Goal: Task Accomplishment & Management: Use online tool/utility

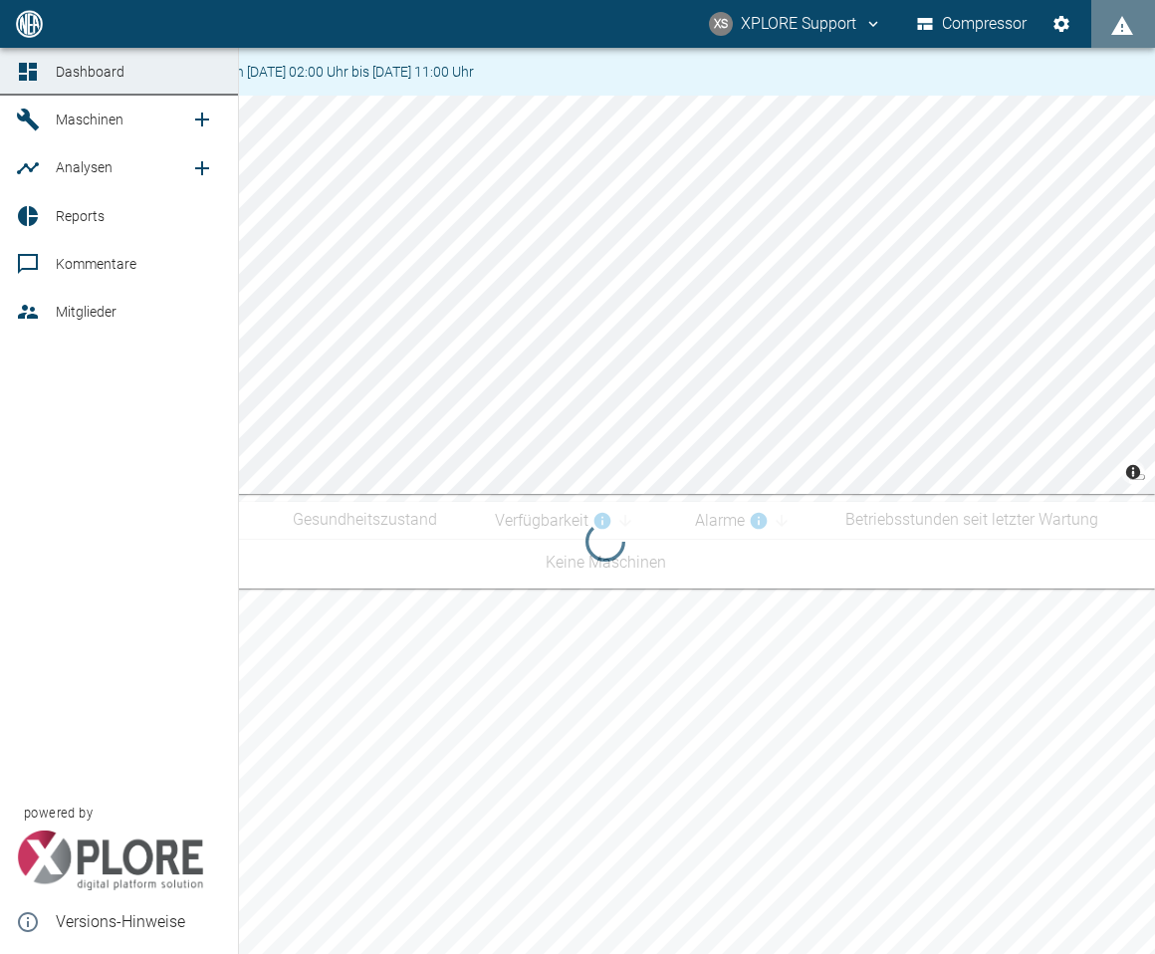
click at [41, 132] on link "Maschinen" at bounding box center [119, 120] width 238 height 48
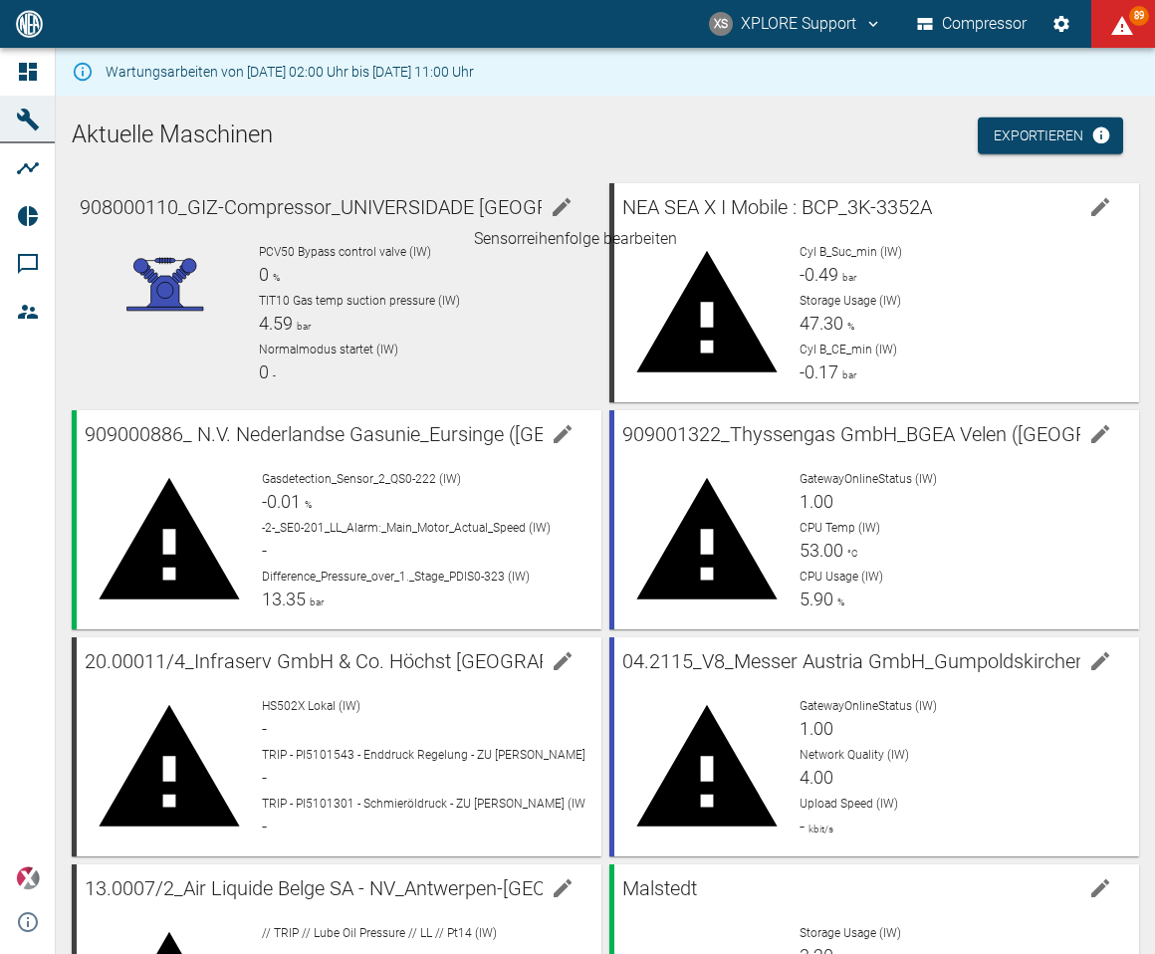
click at [564, 211] on icon "edit machine" at bounding box center [562, 207] width 24 height 24
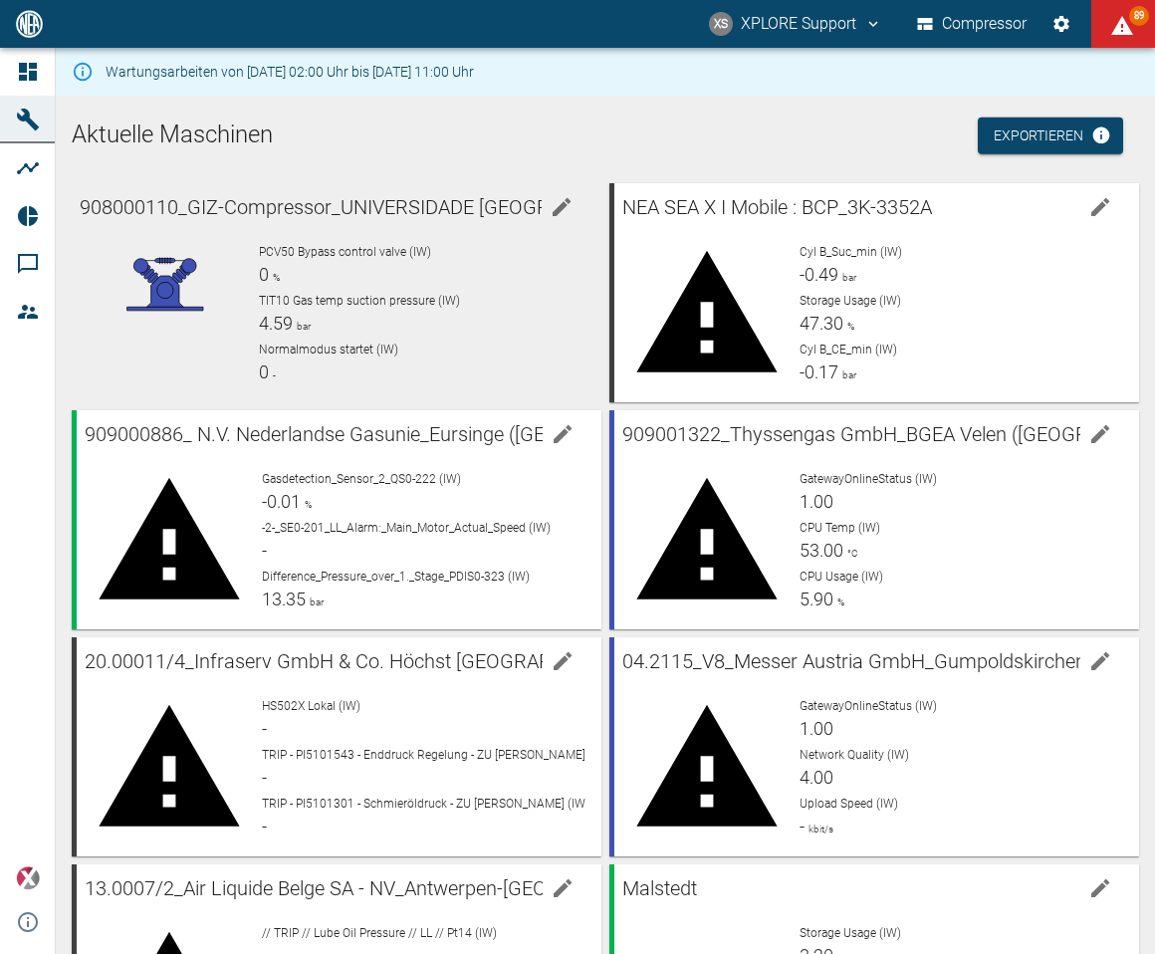
click at [441, 363] on div "Normalmodus startet (IW) 0 -" at bounding box center [422, 363] width 327 height 45
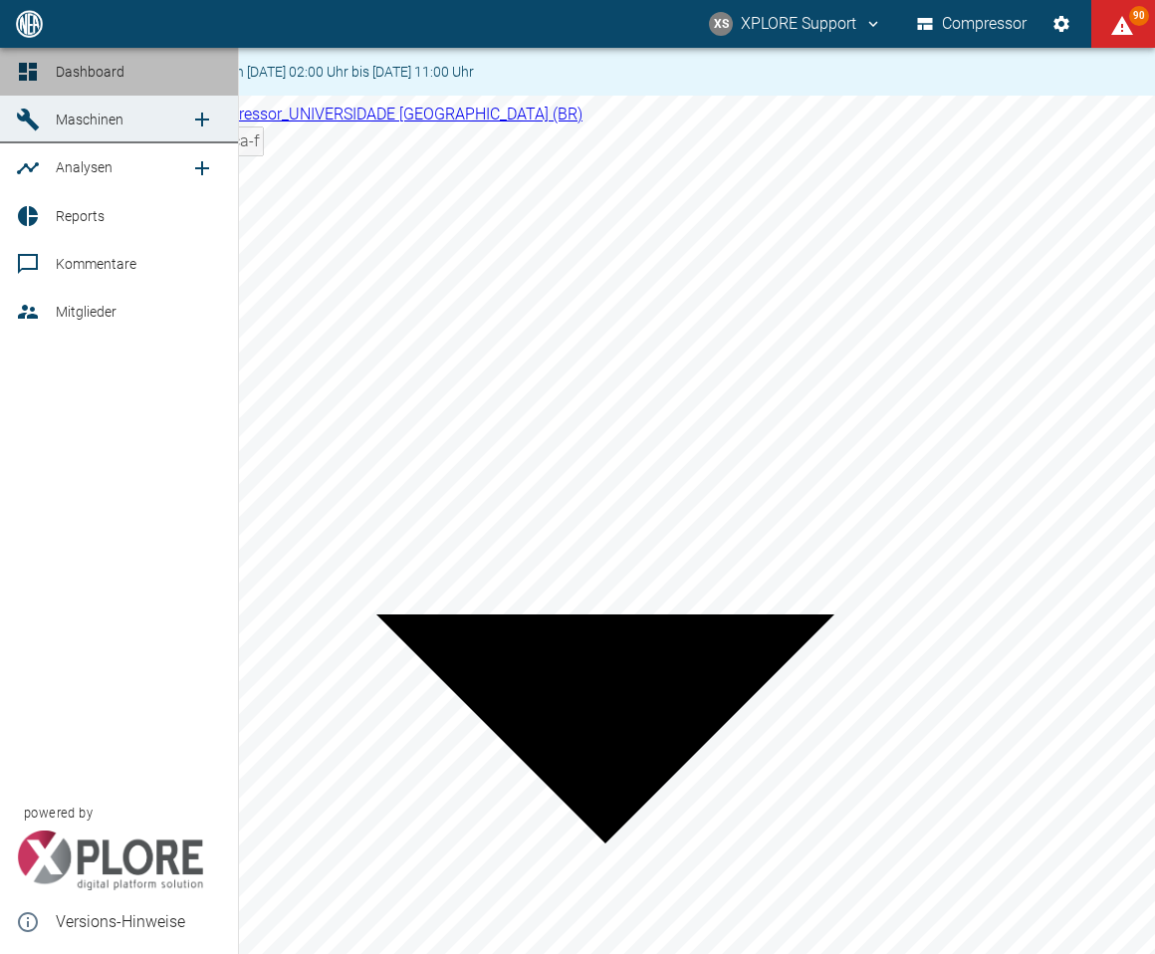
click at [49, 73] on link "Dashboard" at bounding box center [119, 72] width 238 height 48
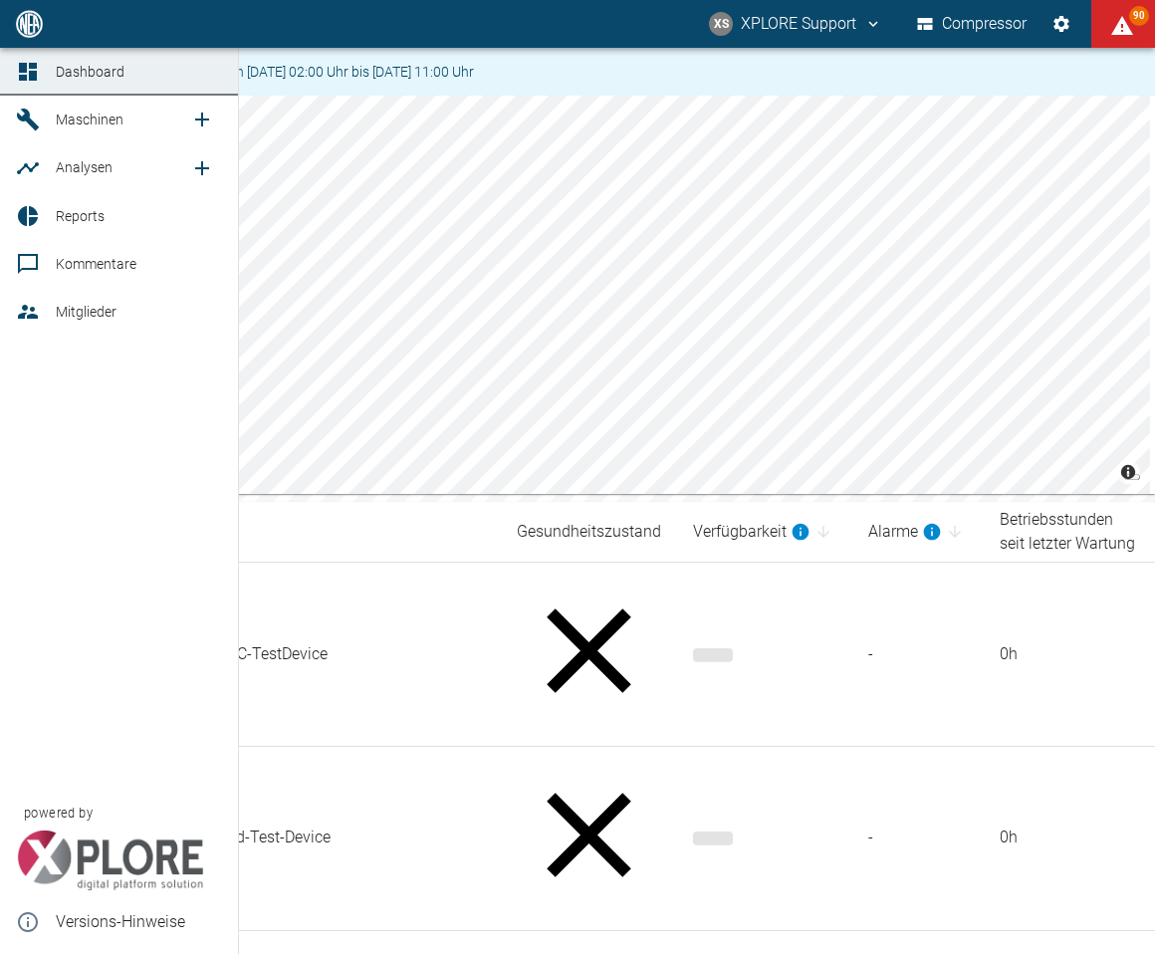
click at [42, 128] on div at bounding box center [31, 120] width 30 height 24
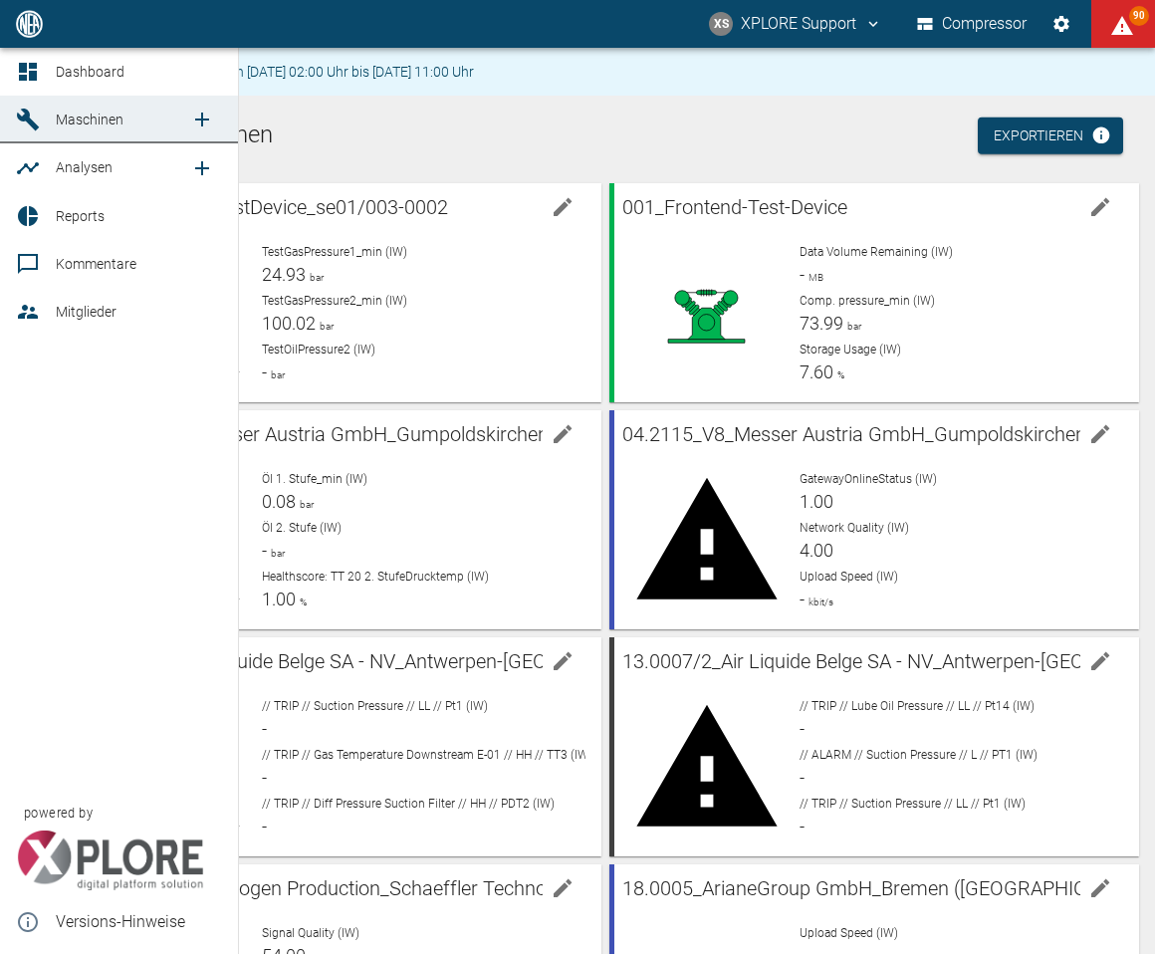
click at [69, 215] on span "Reports" at bounding box center [80, 216] width 49 height 16
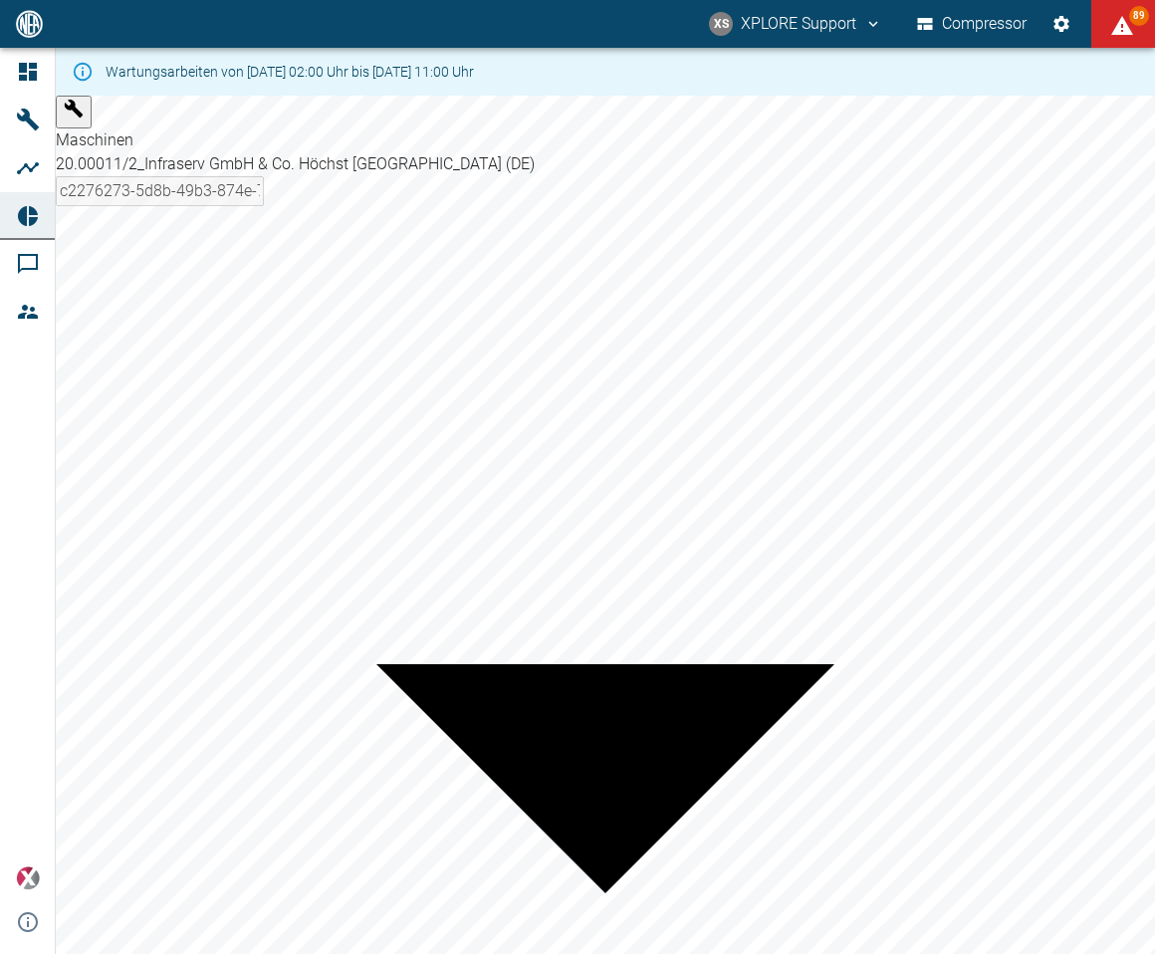
type input "c2276273-5d8b-49b3-874e-7f9c43a86a1e"
drag, startPoint x: 391, startPoint y: 576, endPoint x: 370, endPoint y: 576, distance: 21.9
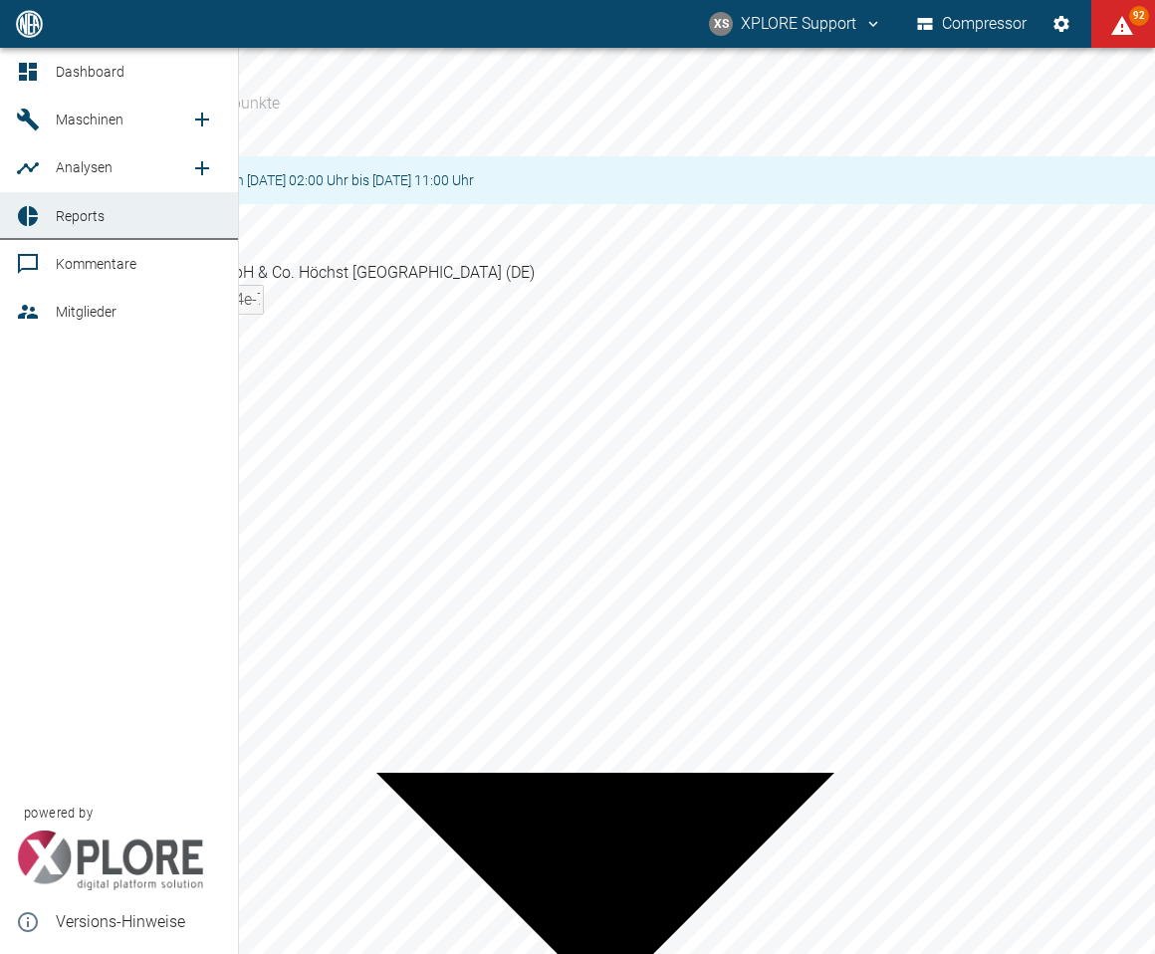
click at [49, 122] on link "Maschinen" at bounding box center [119, 120] width 238 height 48
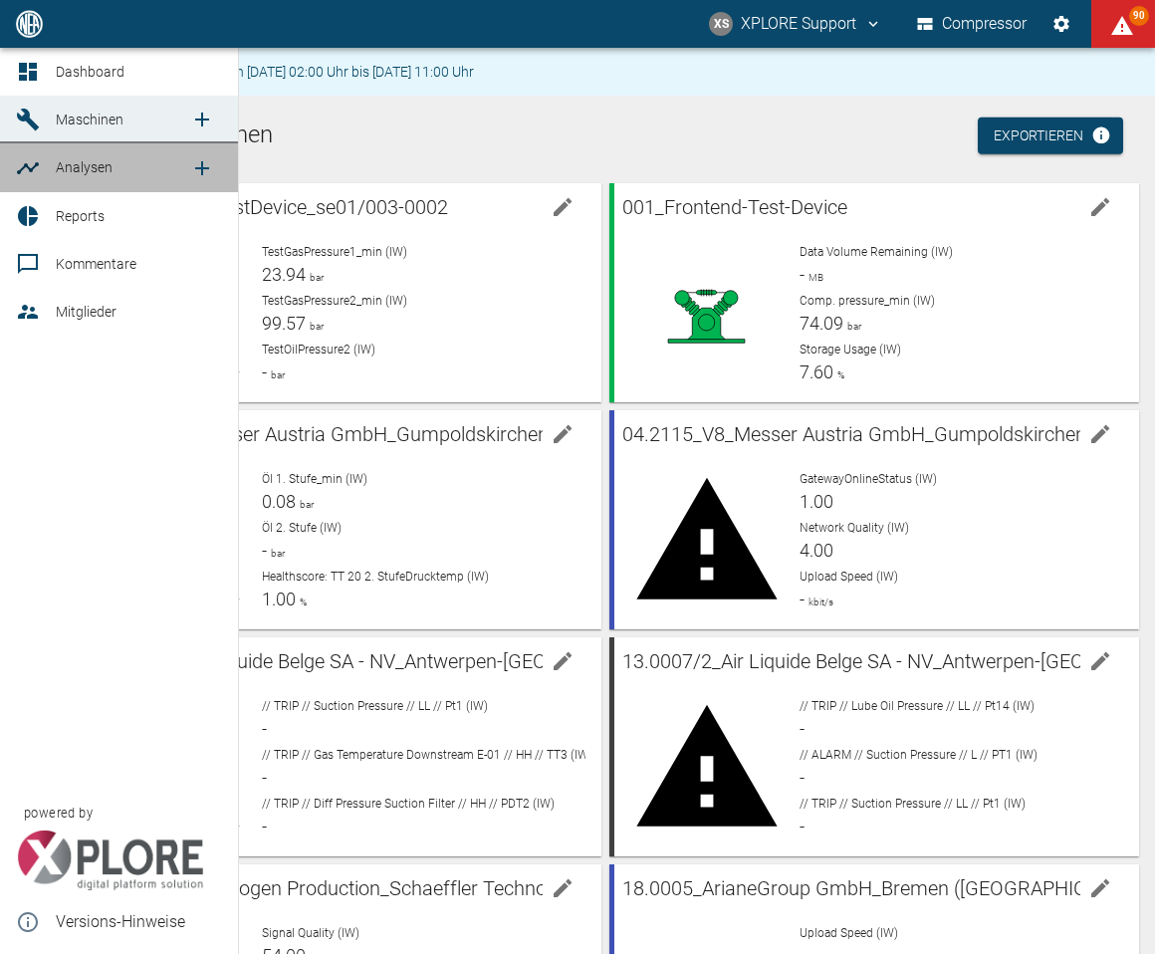
click at [90, 182] on link "Analysen" at bounding box center [119, 167] width 238 height 48
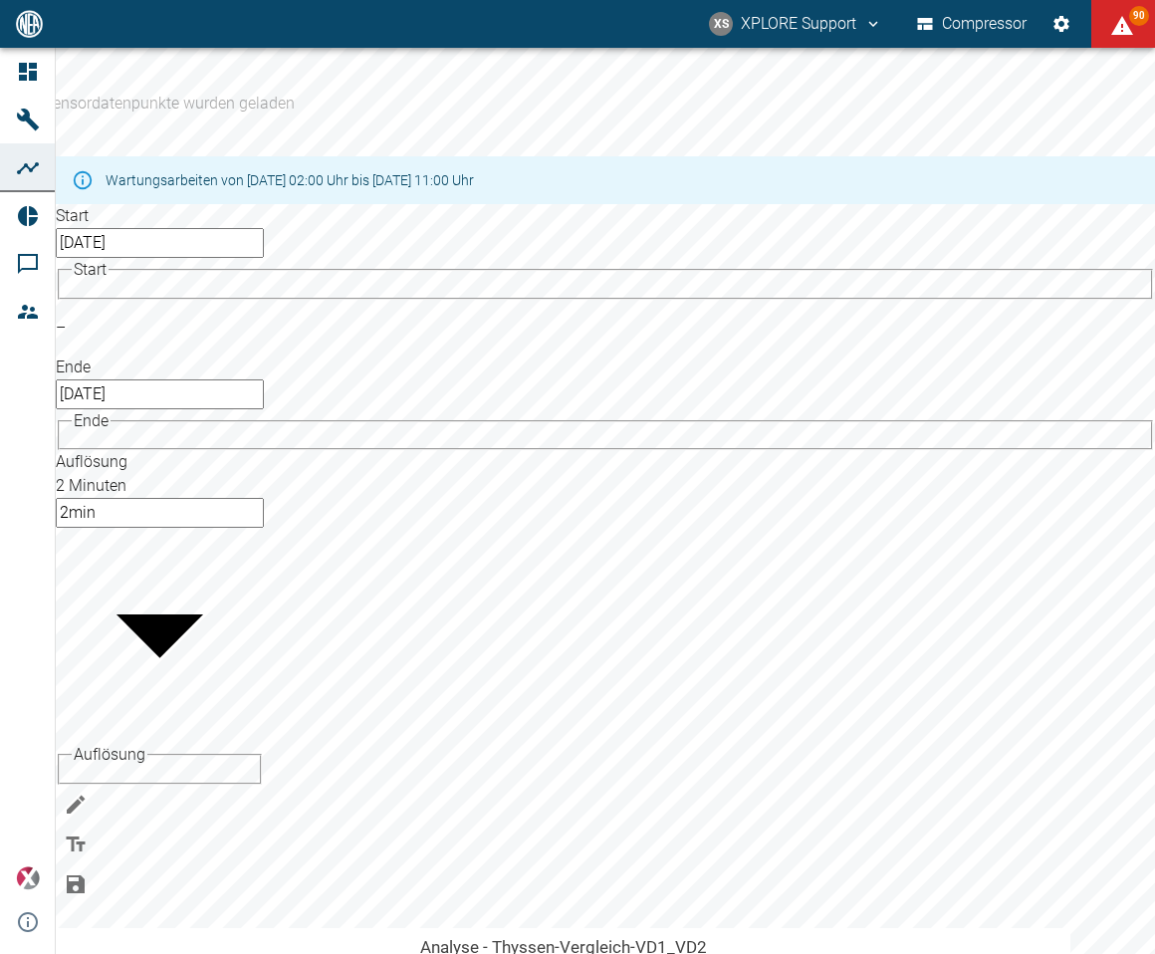
click at [173, 228] on input "05.02.2025" at bounding box center [160, 243] width 208 height 30
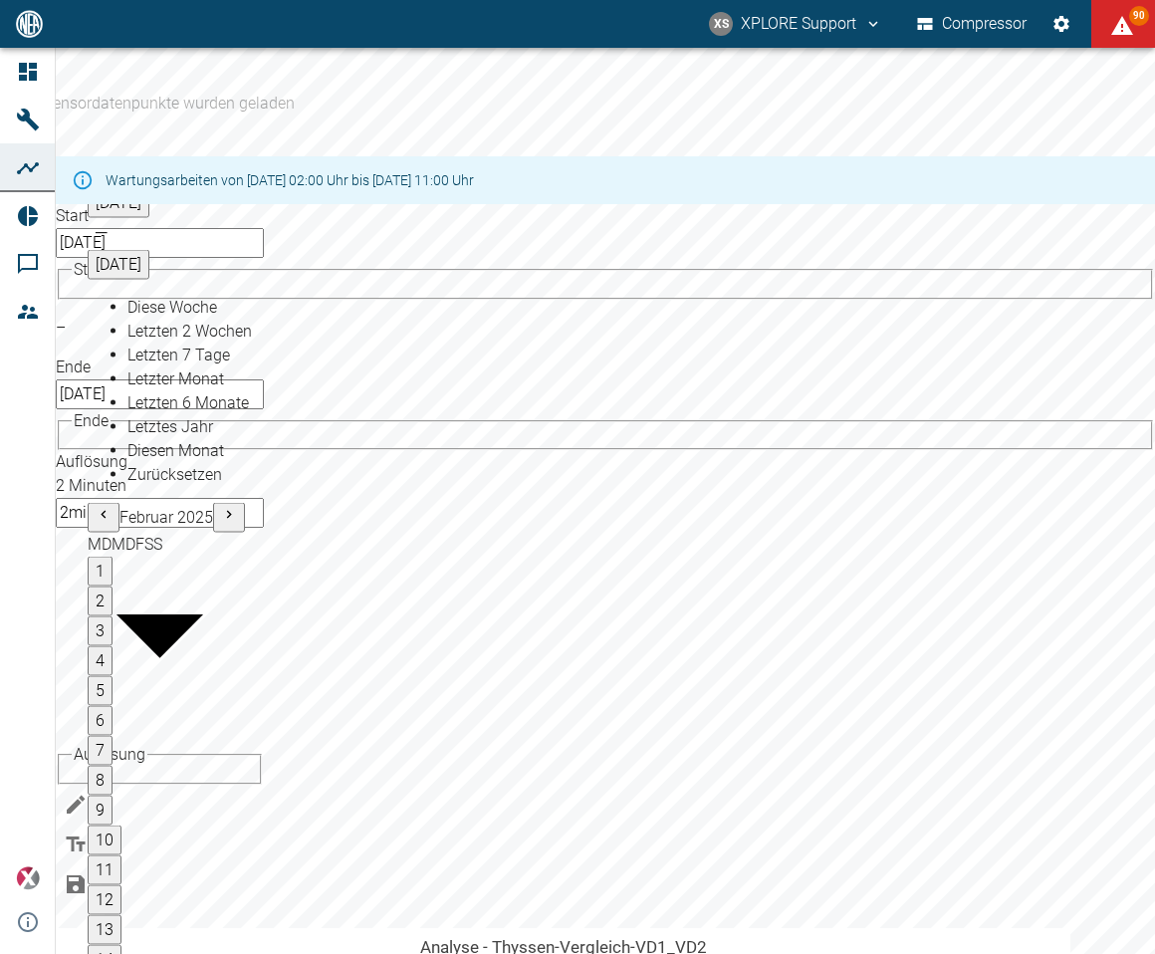
click at [113, 616] on button "3" at bounding box center [100, 631] width 25 height 30
type input "03.02.2025"
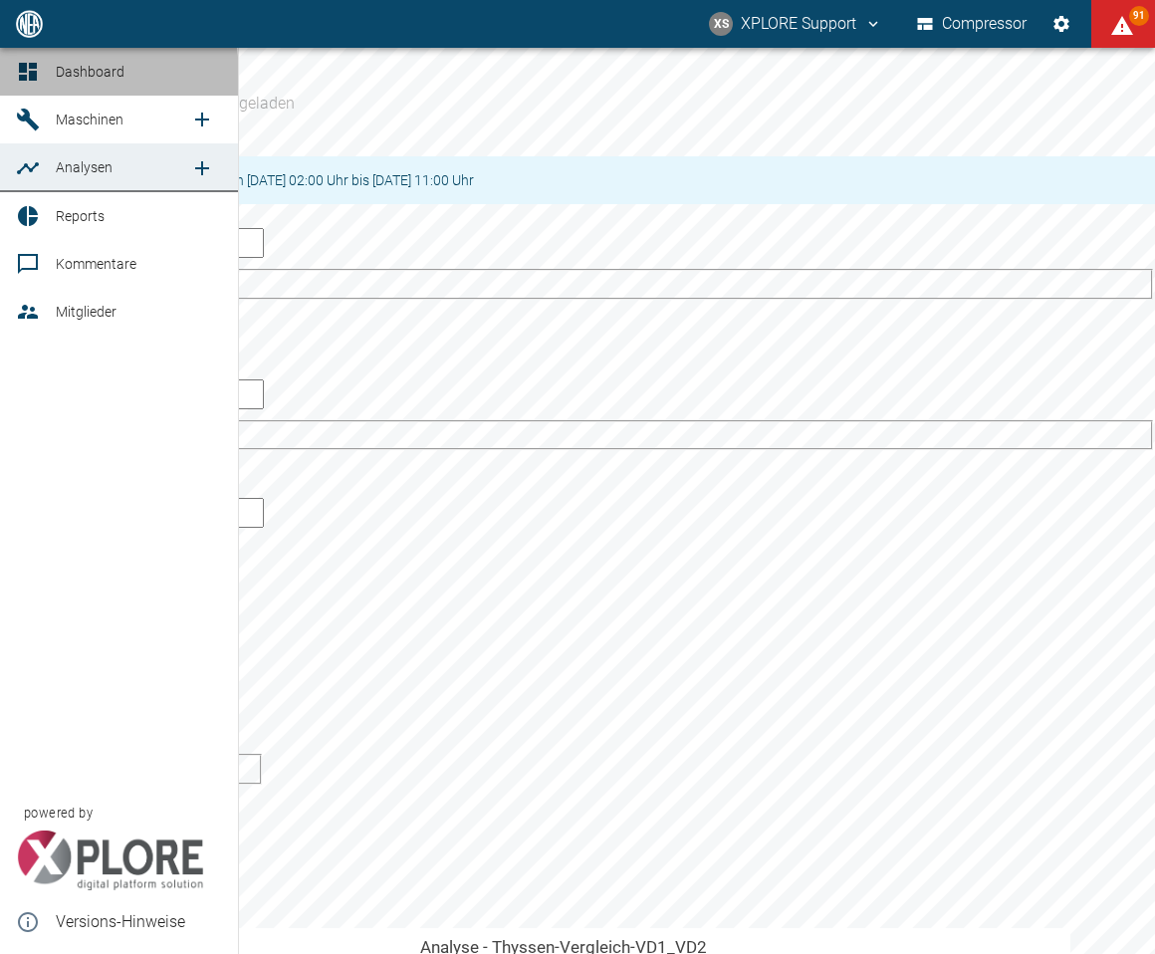
click at [25, 77] on icon at bounding box center [28, 72] width 18 height 18
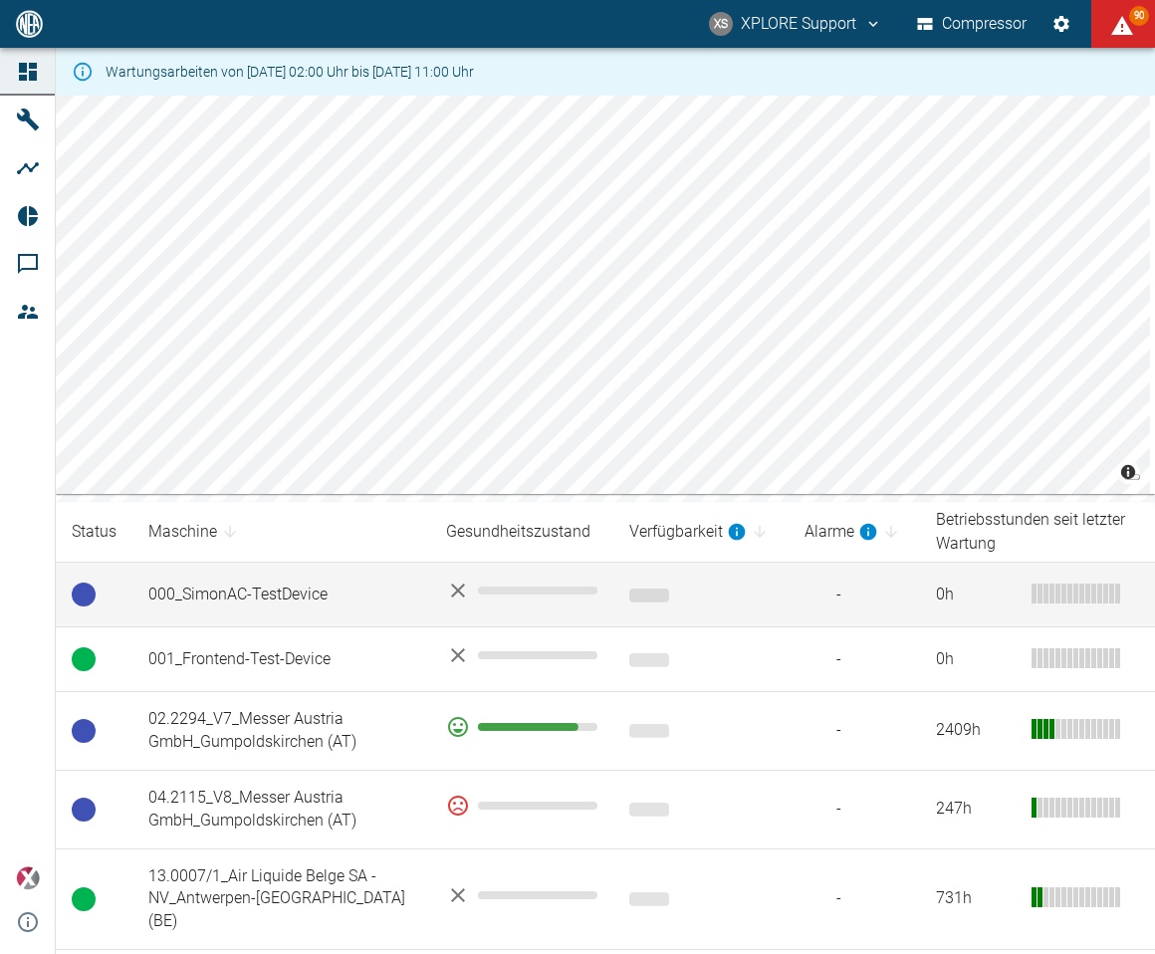
click at [289, 579] on td "000_SimonAC-TestDevice" at bounding box center [281, 595] width 298 height 65
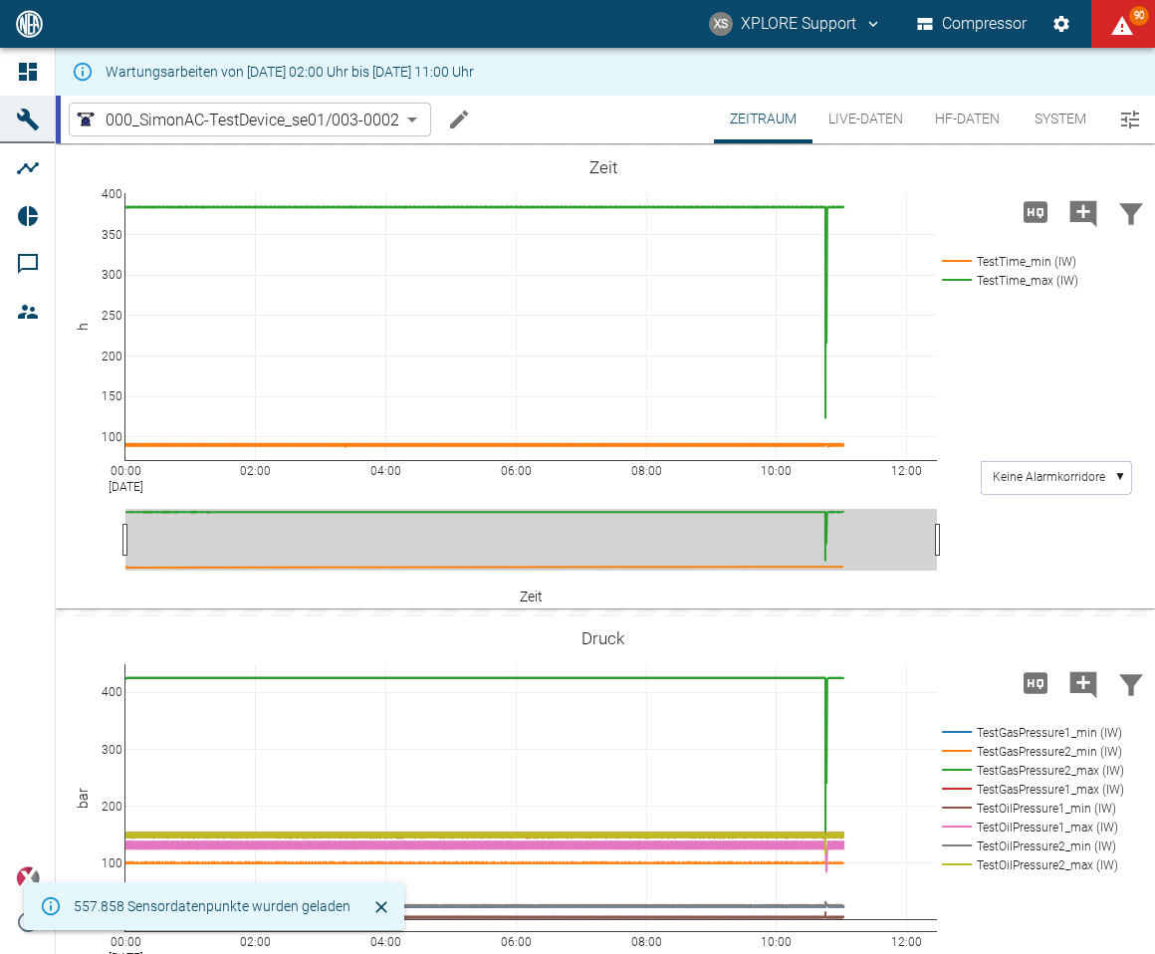
click at [958, 112] on button "HF-Daten" at bounding box center [967, 120] width 97 height 48
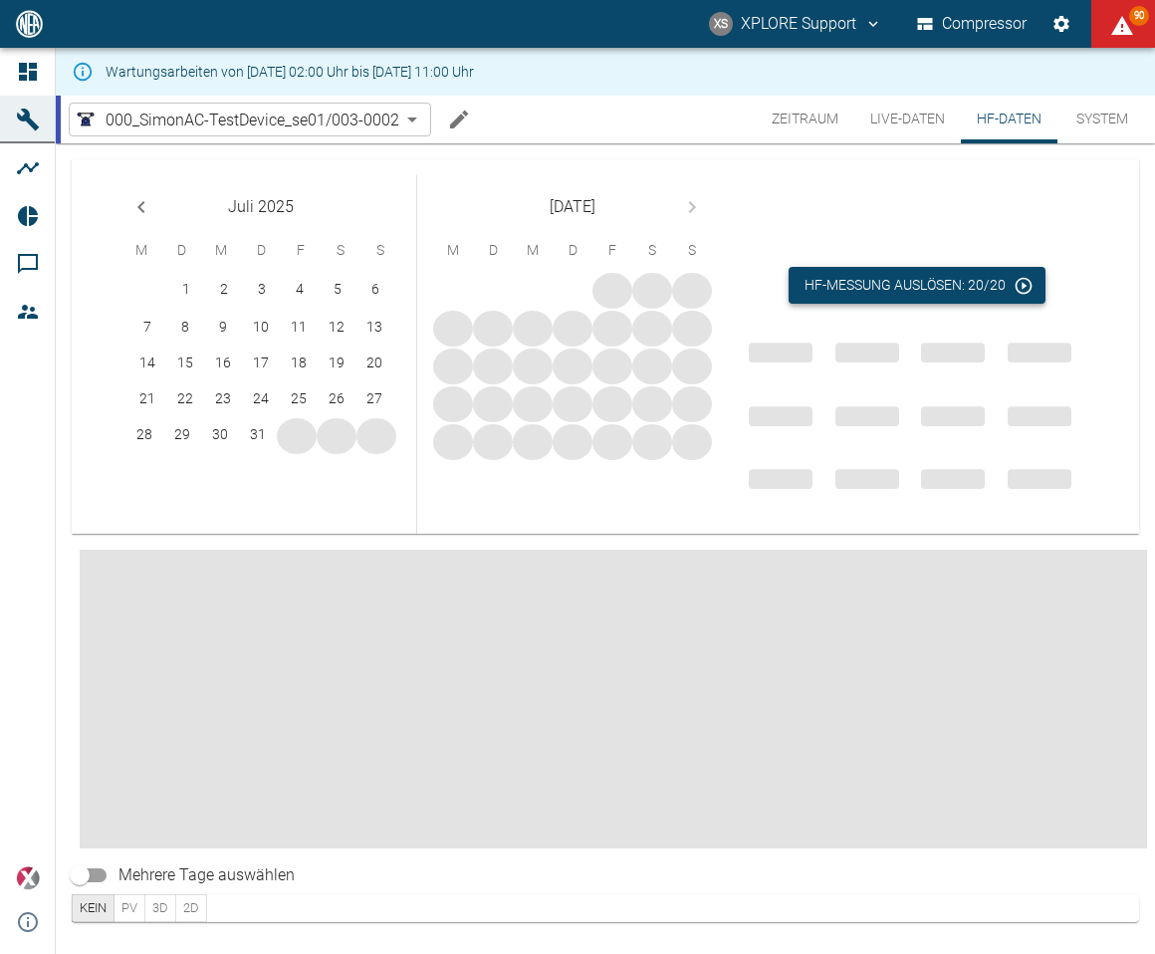
click at [943, 293] on button "HF-Messung auslösen: 20/20" at bounding box center [917, 285] width 257 height 37
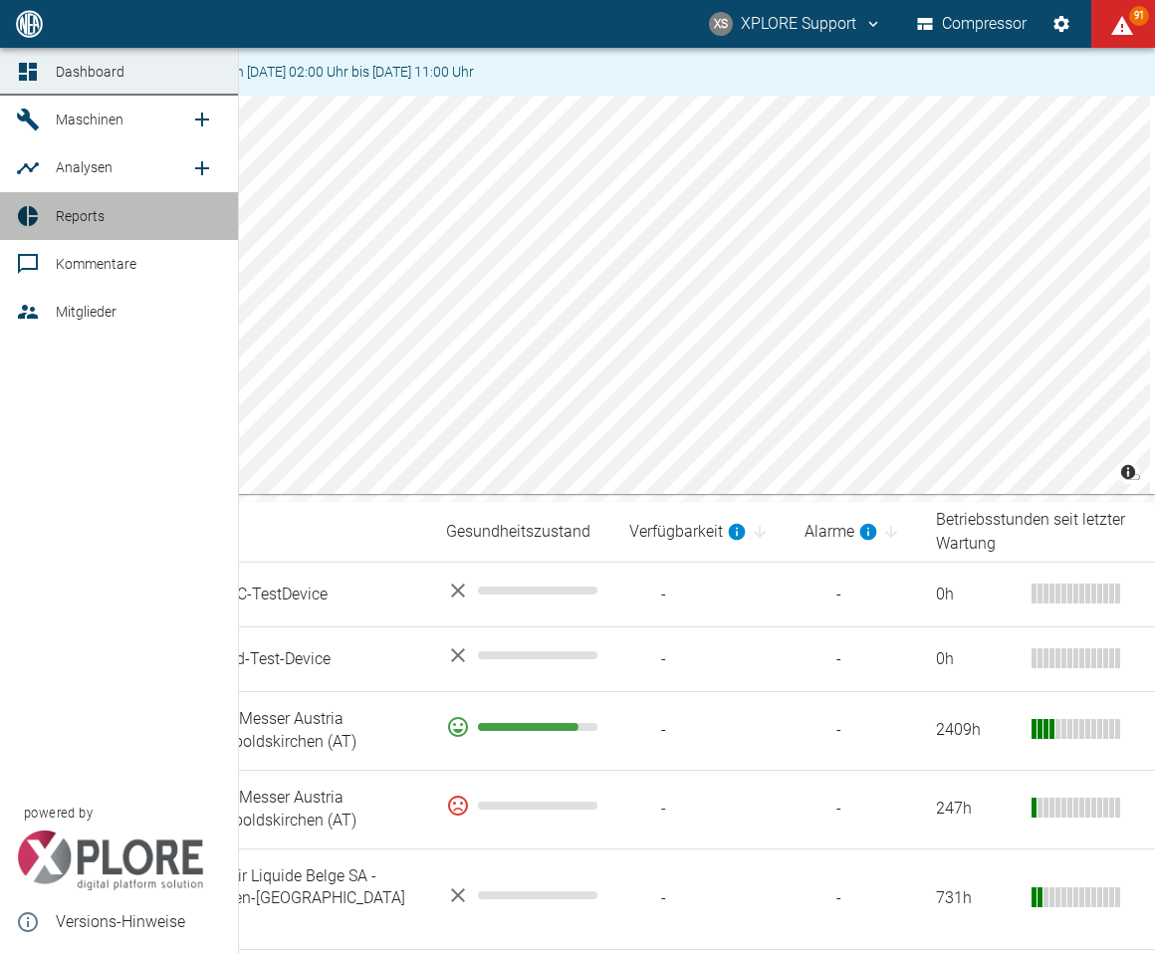
click at [78, 227] on span "Reports" at bounding box center [139, 216] width 166 height 24
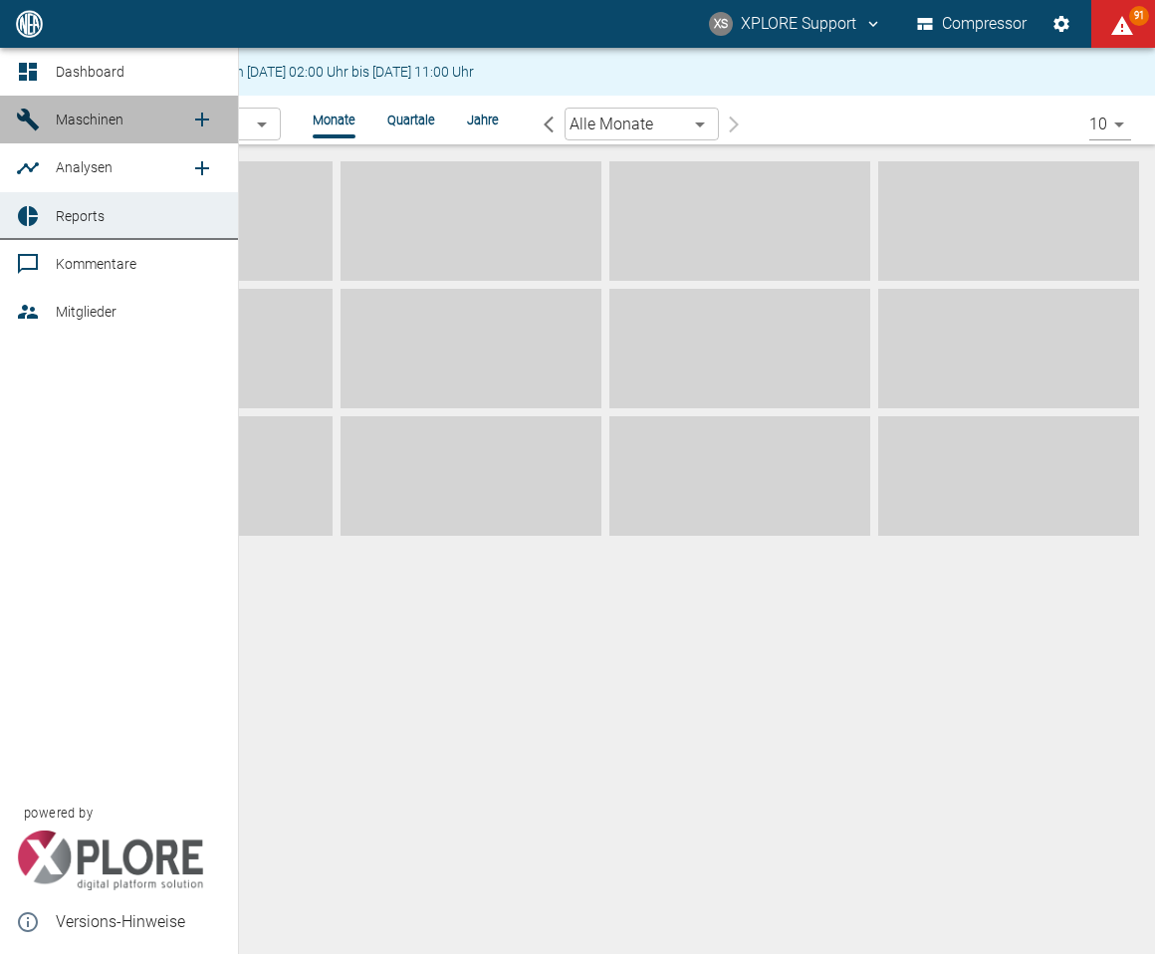
click at [118, 123] on span "Maschinen" at bounding box center [90, 120] width 68 height 16
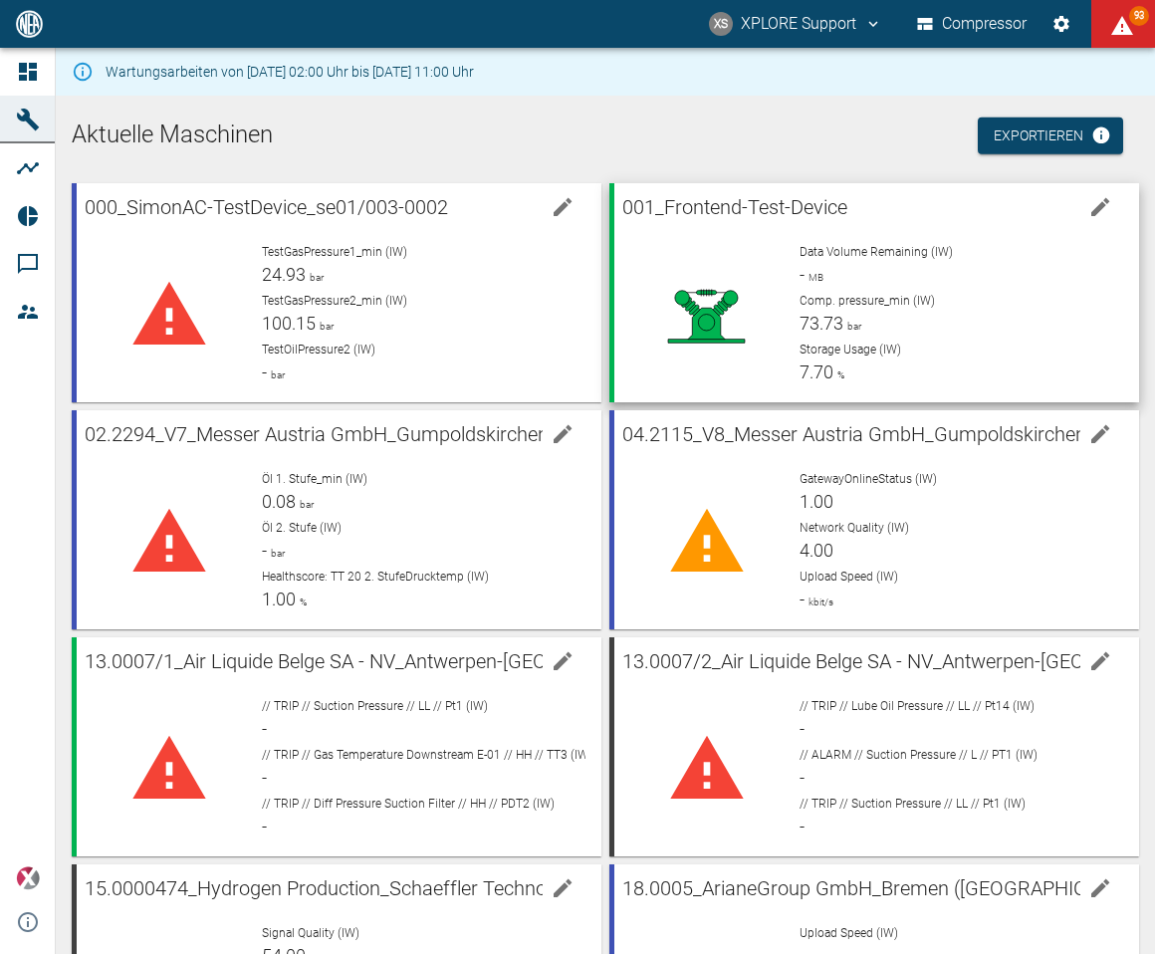
click at [840, 297] on span "Comp. pressure_min (IW)" at bounding box center [867, 301] width 135 height 14
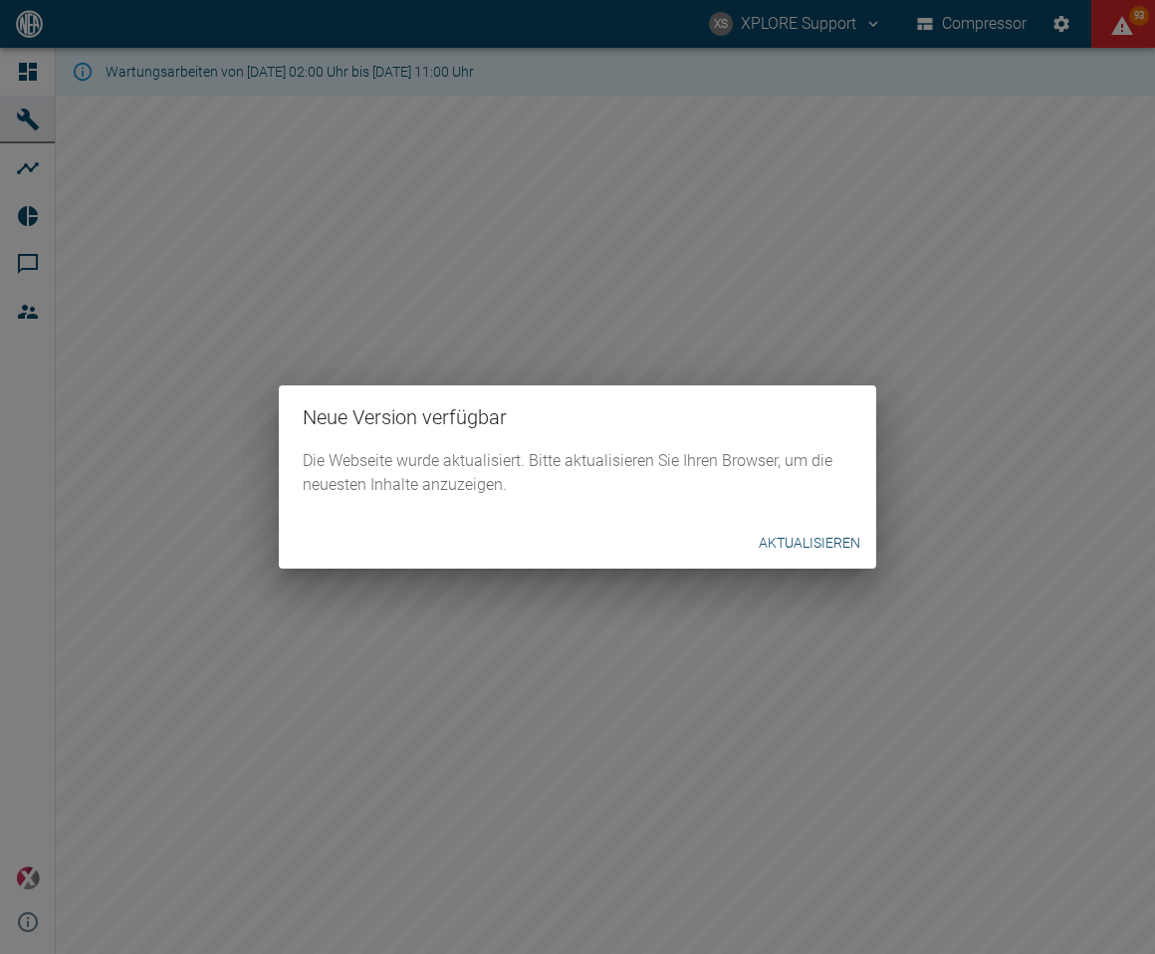
click at [829, 547] on button "Aktualisieren" at bounding box center [810, 543] width 118 height 37
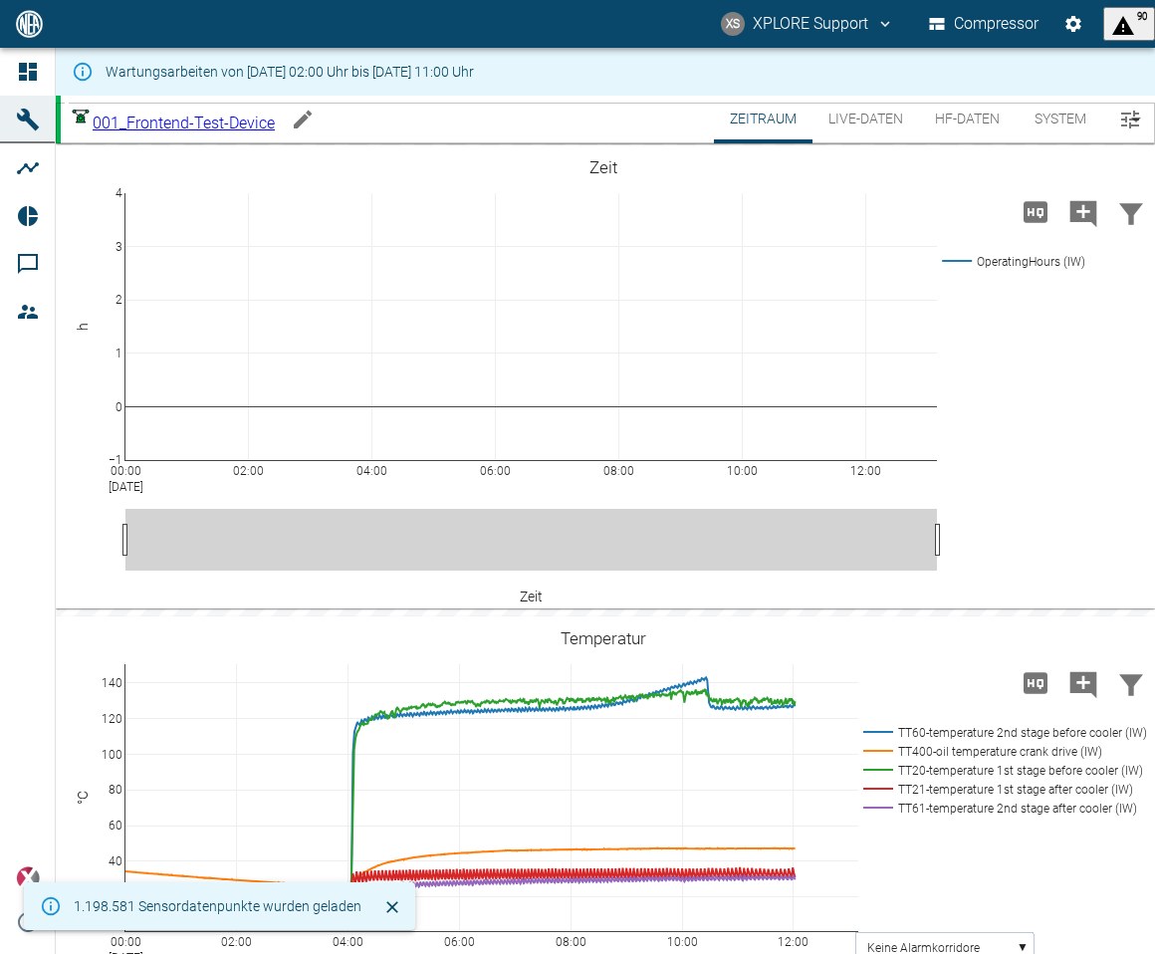
click at [938, 111] on button "HF-Daten" at bounding box center [967, 120] width 97 height 48
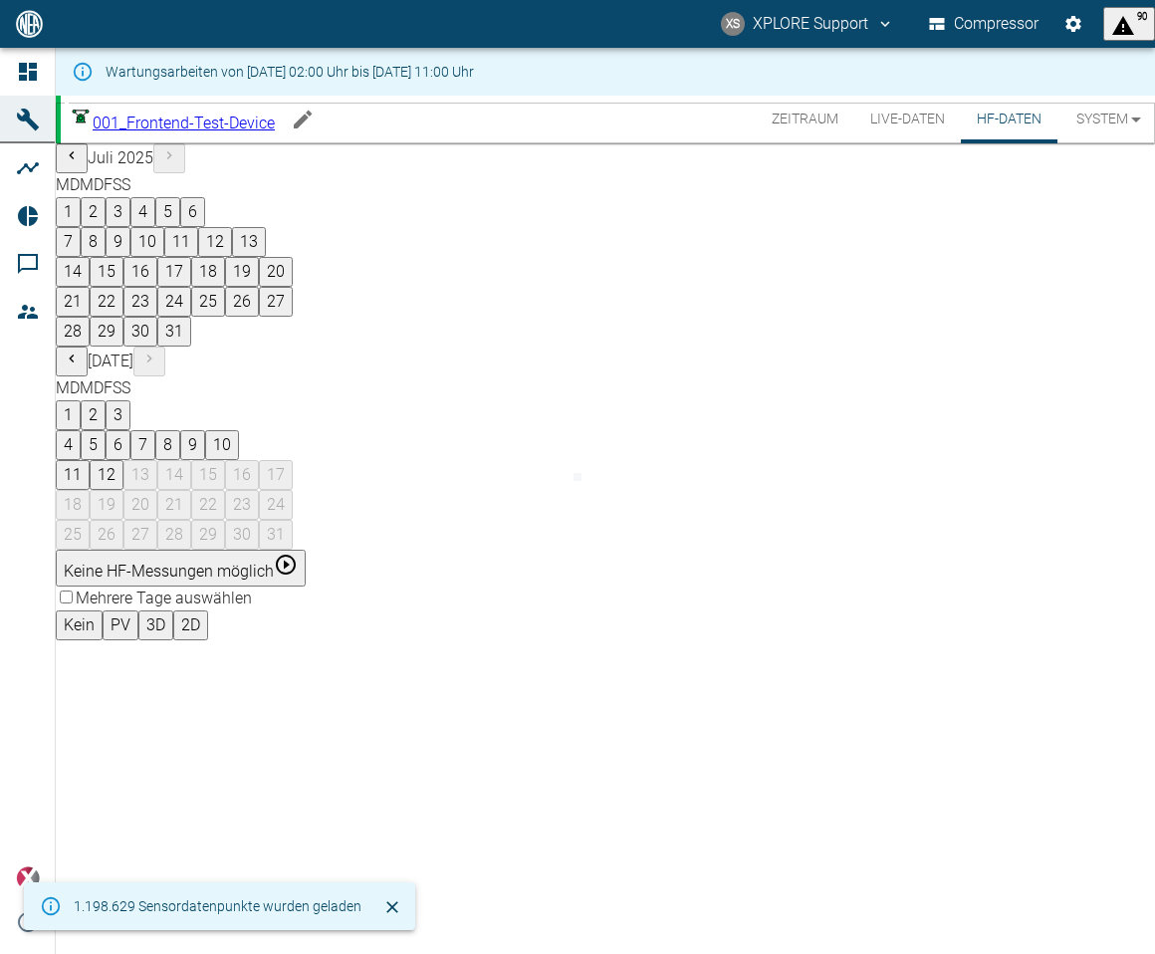
click at [207, 115] on body "XS XPLORE Support Compressor 90 Dashboard Maschinen Analysen Reports Kommentare…" at bounding box center [577, 477] width 1155 height 954
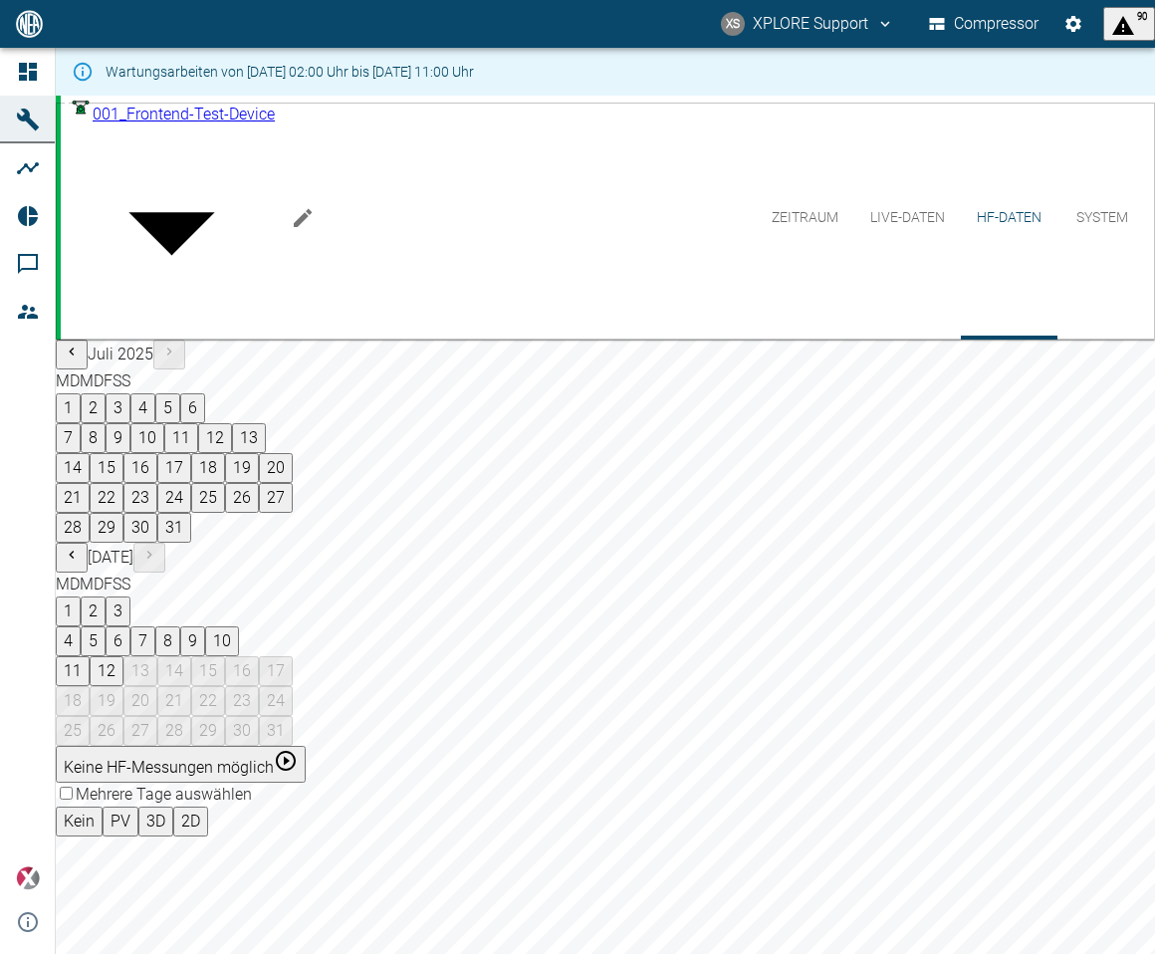
type input "92133c7f-d50f-43d0-80d3-22dfd9c682e0"
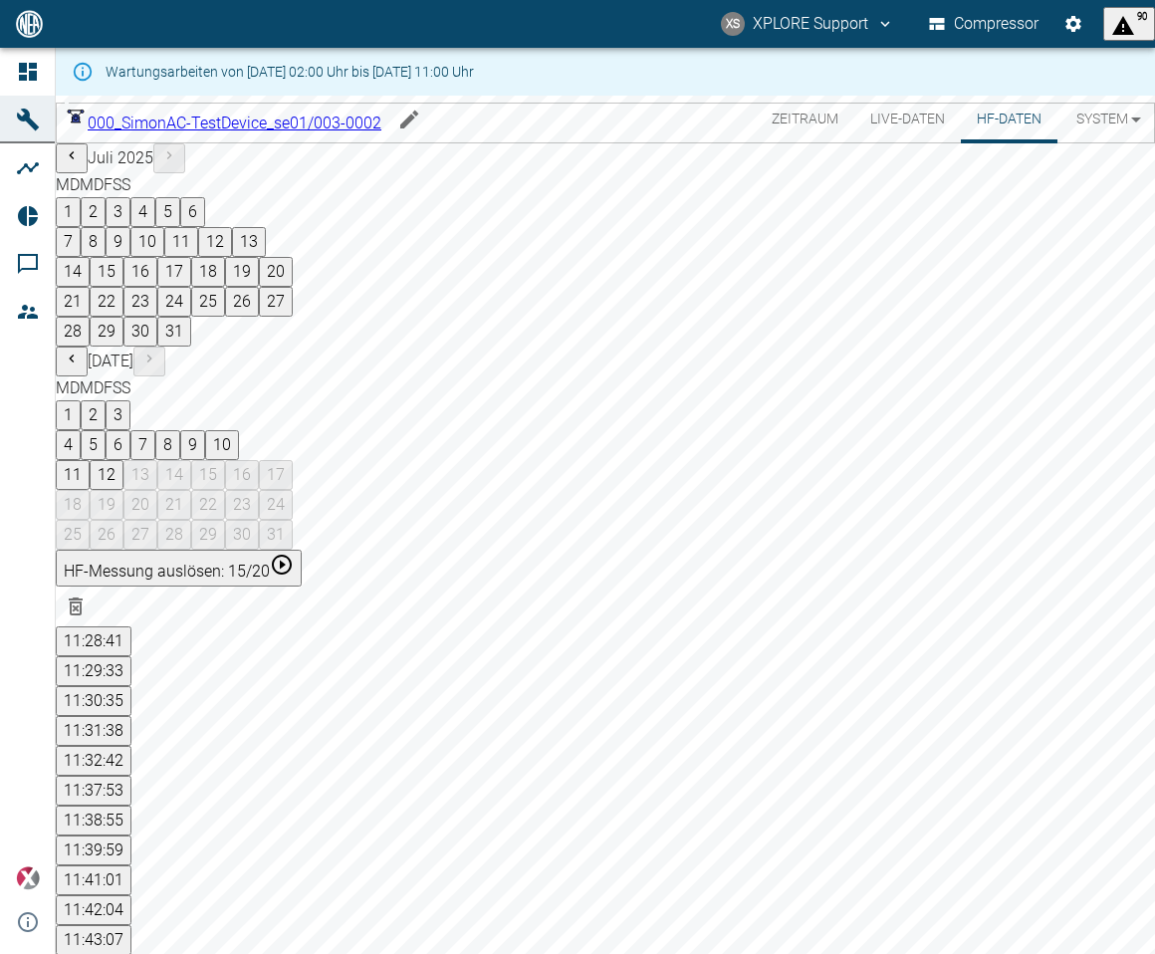
click at [302, 550] on button "HF-Messung auslösen: 15/20" at bounding box center [179, 568] width 246 height 37
